Goal: Check status: Check status

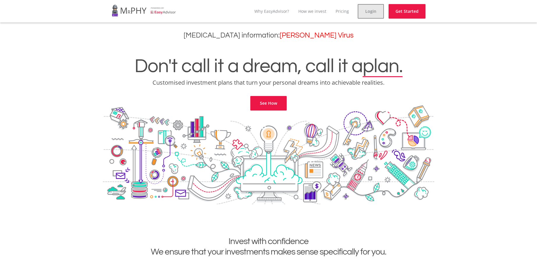
click at [370, 12] on link "Login" at bounding box center [371, 11] width 26 height 15
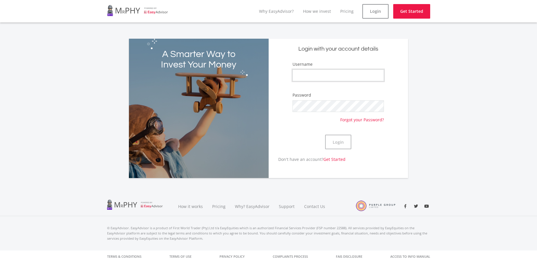
type input "AnitaI"
click at [338, 140] on button "Login" at bounding box center [338, 142] width 26 height 15
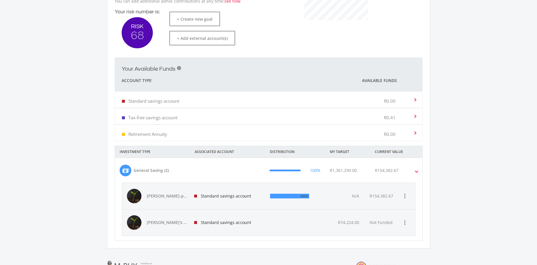
scroll to position [161, 0]
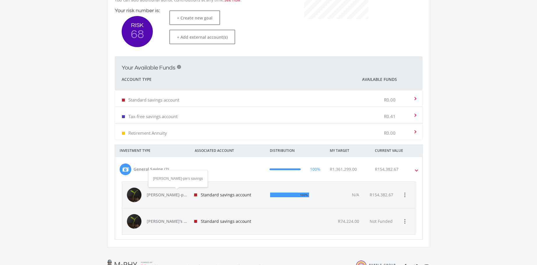
click at [168, 194] on span "[PERSON_NAME]-pie's savings" at bounding box center [167, 195] width 41 height 6
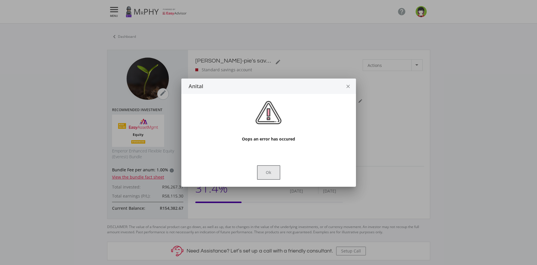
click at [271, 173] on button "Ok" at bounding box center [268, 172] width 23 height 15
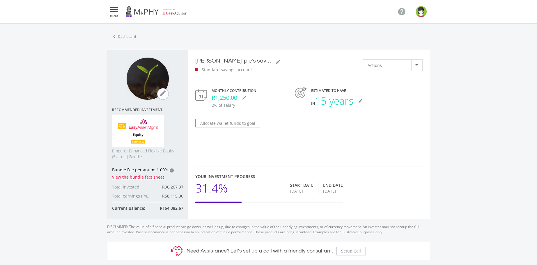
scroll to position [-2, 0]
